Goal: Information Seeking & Learning: Learn about a topic

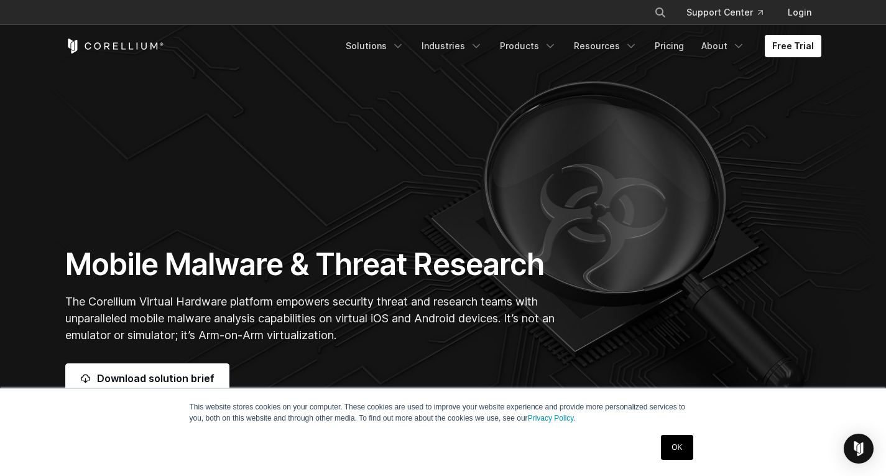
click at [672, 447] on link "OK" at bounding box center [677, 447] width 32 height 25
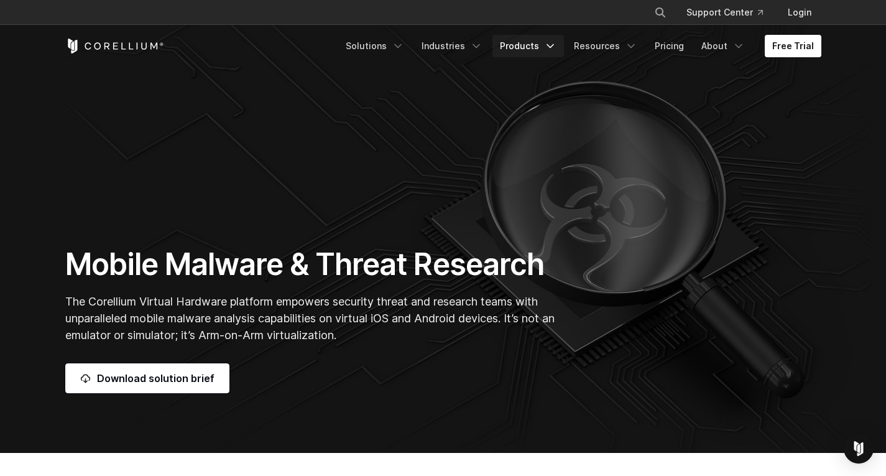
click at [532, 44] on link "Products" at bounding box center [528, 46] width 72 height 22
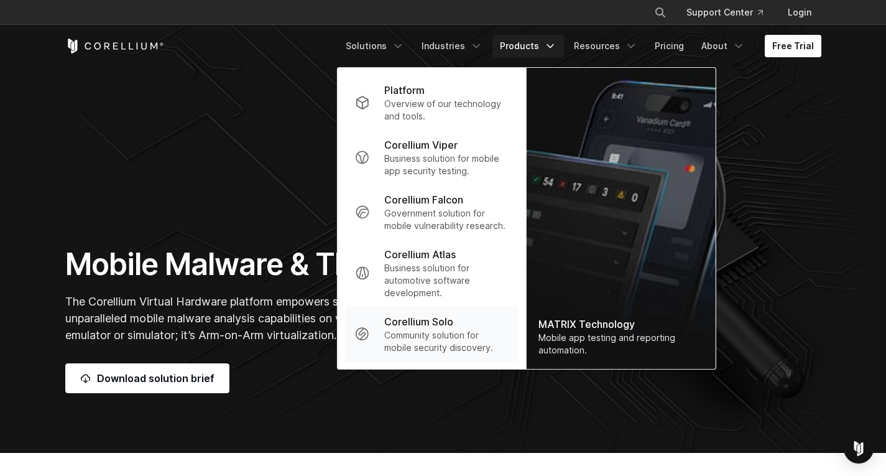
click at [427, 335] on p "Community solution for mobile security discovery." at bounding box center [446, 341] width 124 height 25
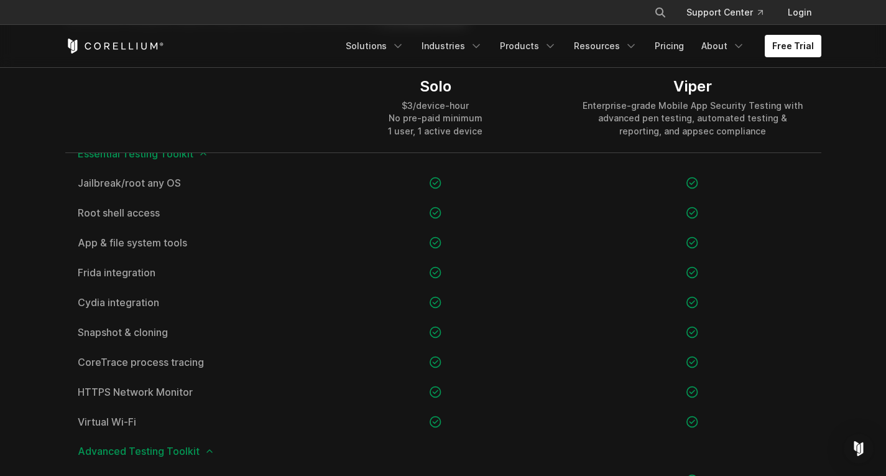
scroll to position [995, 0]
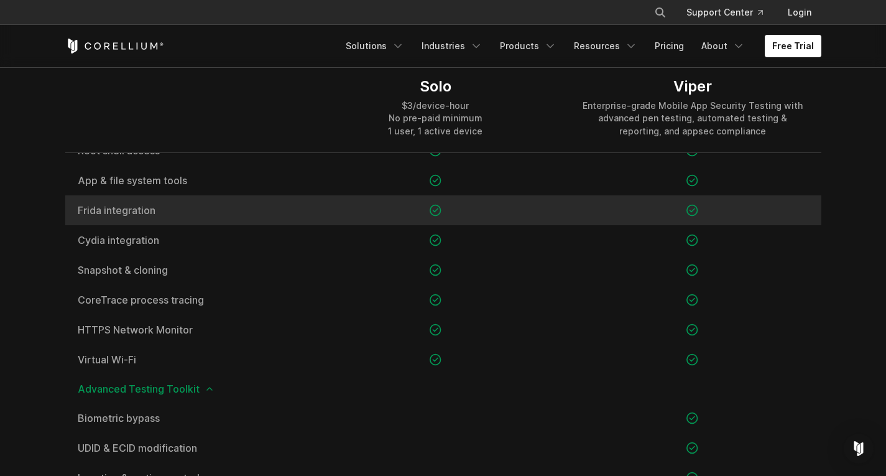
drag, startPoint x: 76, startPoint y: 208, endPoint x: 155, endPoint y: 218, distance: 79.0
click at [155, 218] on div "Frida integration" at bounding box center [186, 210] width 242 height 30
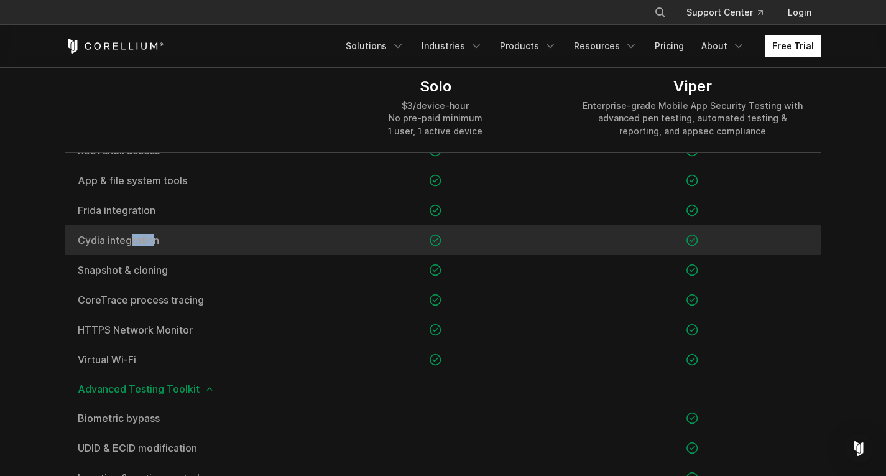
drag, startPoint x: 76, startPoint y: 239, endPoint x: 104, endPoint y: 239, distance: 28.0
click at [104, 239] on div "Cydia integration" at bounding box center [186, 240] width 242 height 30
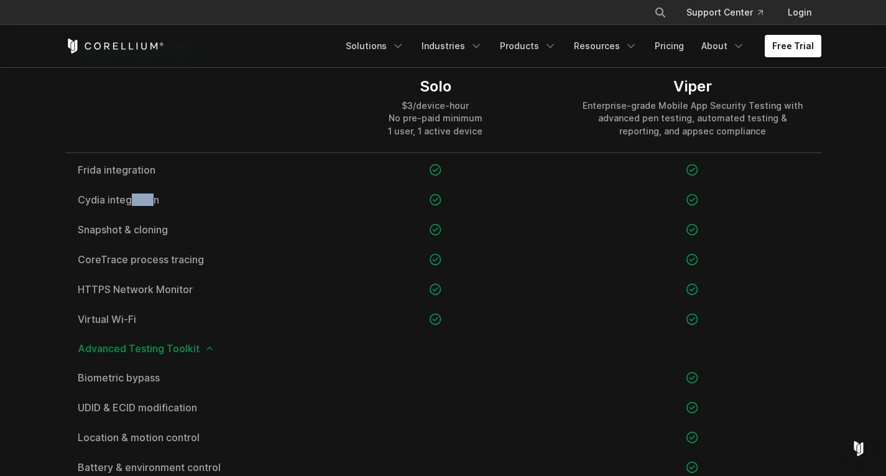
scroll to position [1057, 0]
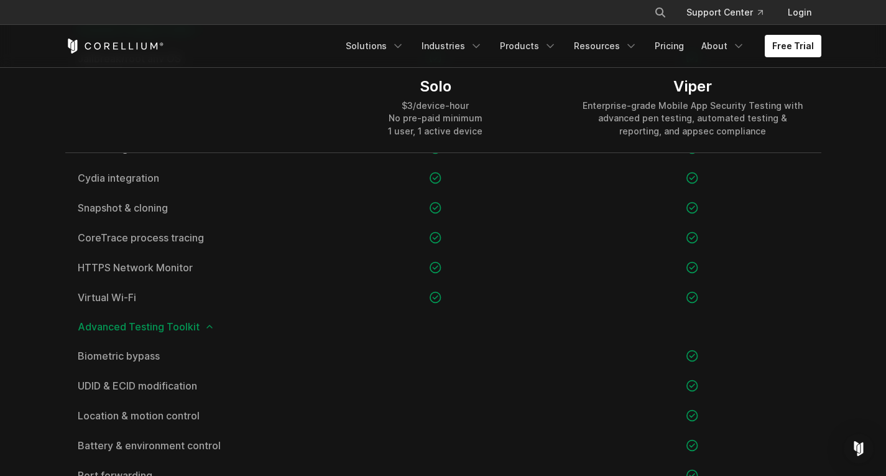
click at [42, 261] on section "Product Comparison Solo is for student users only. Enterprises should visit Cor…" at bounding box center [443, 467] width 886 height 1318
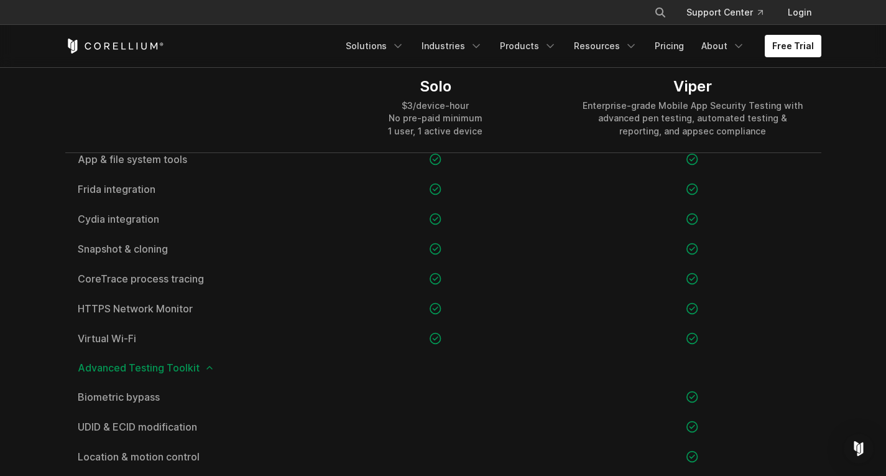
scroll to position [995, 0]
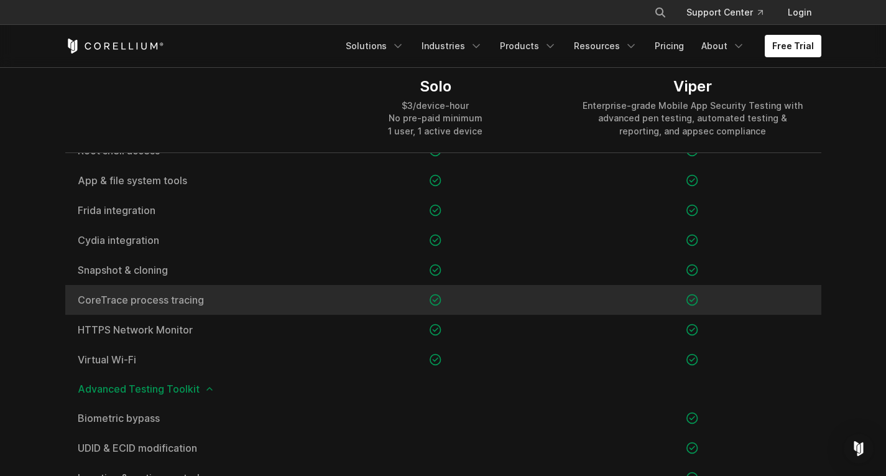
drag, startPoint x: 75, startPoint y: 299, endPoint x: 203, endPoint y: 299, distance: 128.1
click at [203, 299] on div "CoreTrace process tracing" at bounding box center [186, 300] width 242 height 30
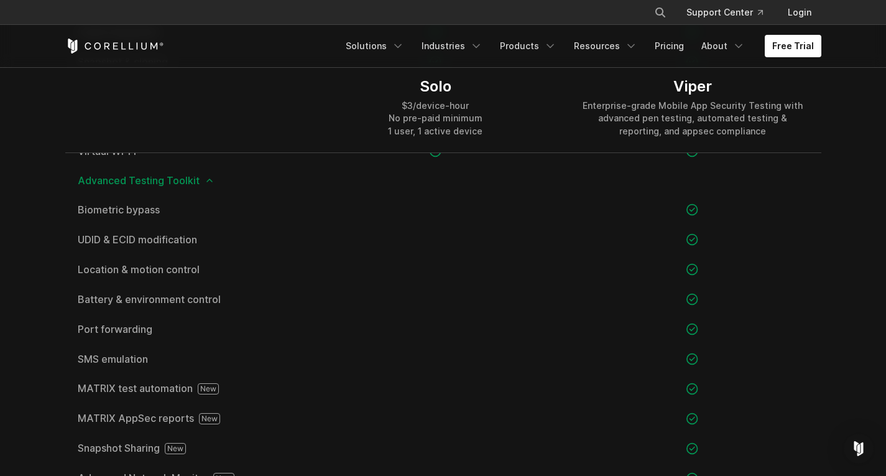
scroll to position [1181, 0]
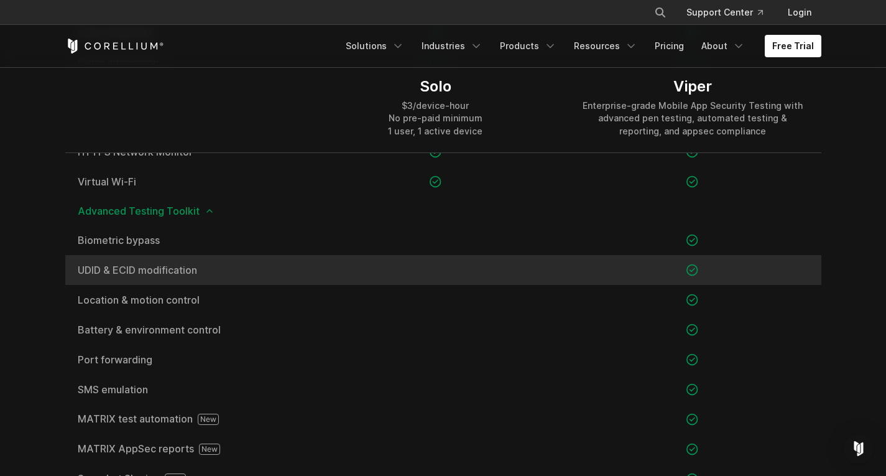
drag, startPoint x: 76, startPoint y: 272, endPoint x: 196, endPoint y: 273, distance: 120.0
click at [196, 273] on div "UDID & ECID modification" at bounding box center [186, 270] width 242 height 30
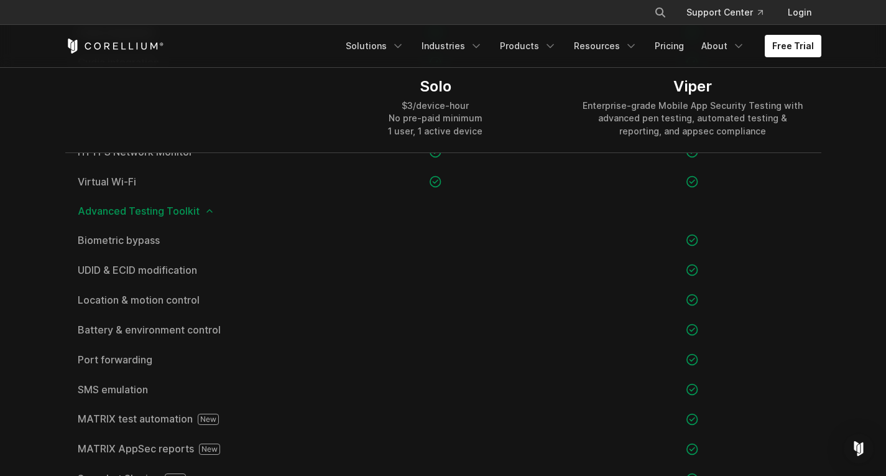
click at [25, 288] on section "Product Comparison Solo is for student users only. Enterprises should visit Cor…" at bounding box center [443, 352] width 886 height 1318
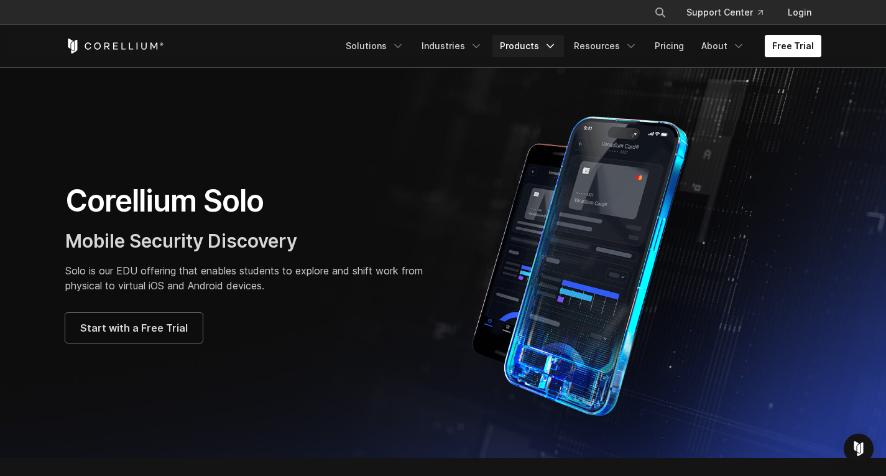
click at [532, 50] on link "Products" at bounding box center [528, 46] width 72 height 22
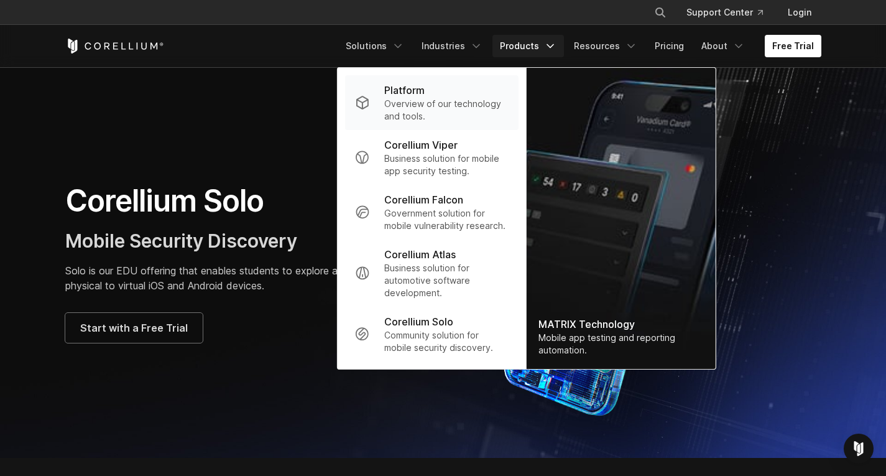
click at [418, 104] on p "Overview of our technology and tools." at bounding box center [446, 110] width 124 height 25
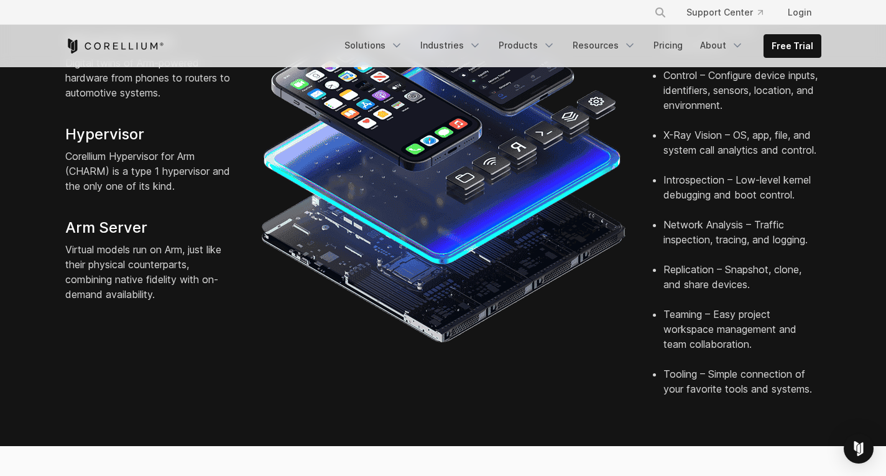
scroll to position [311, 0]
